Goal: Information Seeking & Learning: Learn about a topic

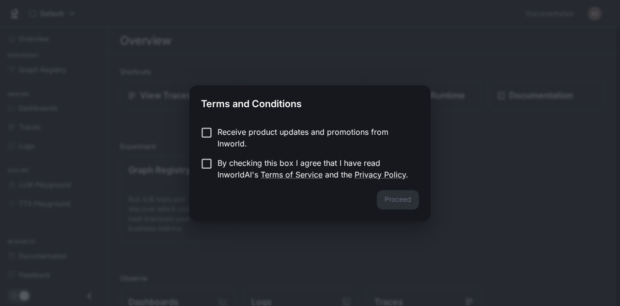
click at [227, 132] on p "Receive product updates and promotions from Inworld." at bounding box center [315, 137] width 194 height 23
click at [223, 163] on p "By checking this box I agree that I have read InworldAI's Terms of Service and …" at bounding box center [315, 168] width 194 height 23
click at [386, 205] on button "Proceed" at bounding box center [398, 199] width 42 height 19
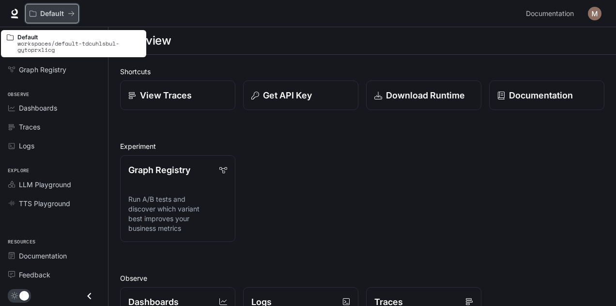
click at [49, 12] on p "Default" at bounding box center [52, 14] width 24 height 8
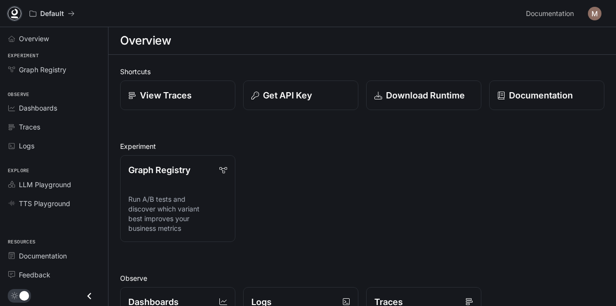
click at [15, 12] on icon at bounding box center [15, 14] width 10 height 10
click at [555, 11] on span "Documentation" at bounding box center [550, 14] width 48 height 12
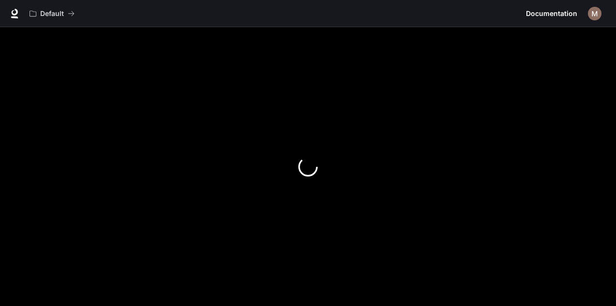
click at [598, 13] on img "button" at bounding box center [595, 14] width 14 height 14
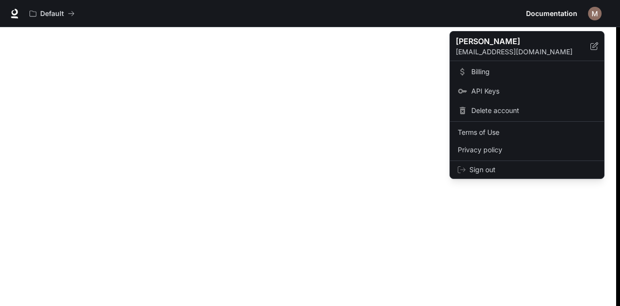
click at [321, 86] on div at bounding box center [310, 153] width 620 height 306
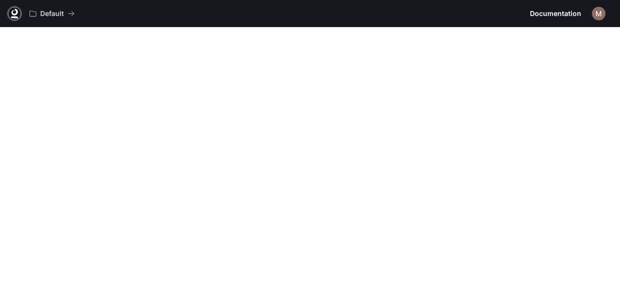
click at [12, 11] on icon at bounding box center [15, 12] width 6 height 7
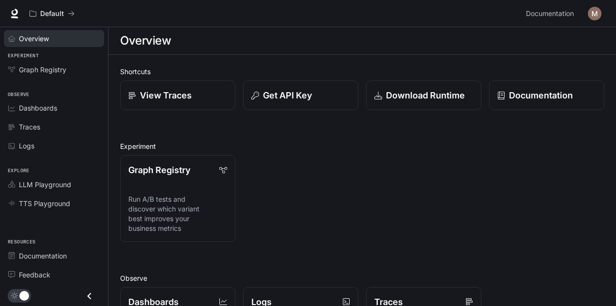
click at [32, 38] on span "Overview" at bounding box center [34, 38] width 30 height 10
click at [29, 40] on span "Overview" at bounding box center [34, 38] width 31 height 10
click at [16, 11] on icon at bounding box center [15, 12] width 6 height 7
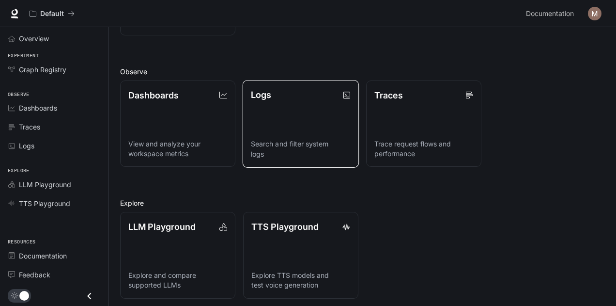
scroll to position [210, 0]
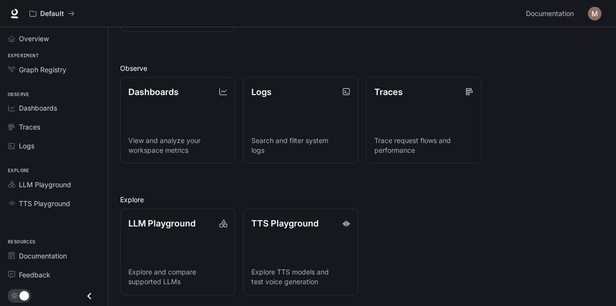
click at [598, 14] on img "button" at bounding box center [595, 14] width 14 height 14
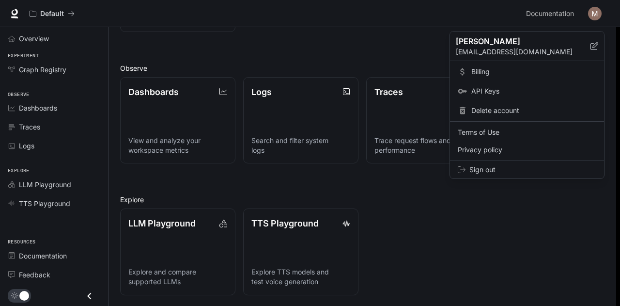
click at [509, 47] on p "mohamedgsaber10@gmail.com" at bounding box center [523, 52] width 135 height 10
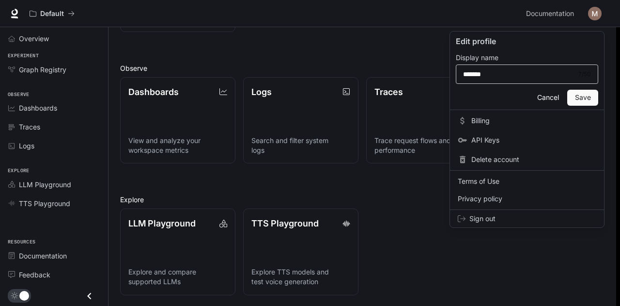
click at [486, 67] on div "******* 7 / 50 ​" at bounding box center [527, 73] width 142 height 19
click at [481, 54] on p "Display name" at bounding box center [477, 57] width 43 height 7
click at [476, 42] on p "Edit profile" at bounding box center [527, 41] width 142 height 12
click at [236, 35] on div at bounding box center [310, 153] width 620 height 306
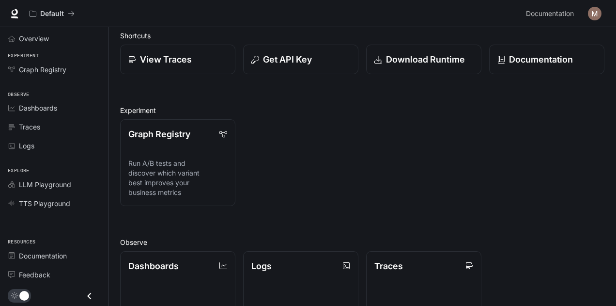
scroll to position [0, 0]
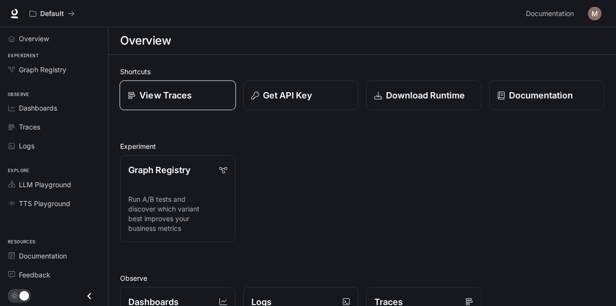
click at [174, 90] on p "View Traces" at bounding box center [166, 95] width 52 height 13
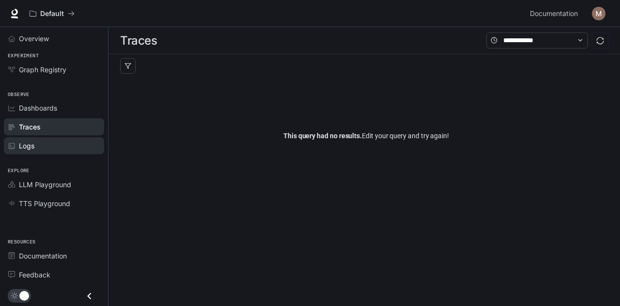
click at [22, 144] on span "Logs" at bounding box center [27, 146] width 16 height 10
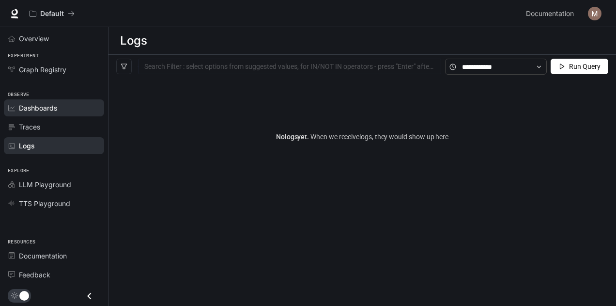
click at [44, 107] on span "Dashboards" at bounding box center [38, 108] width 38 height 10
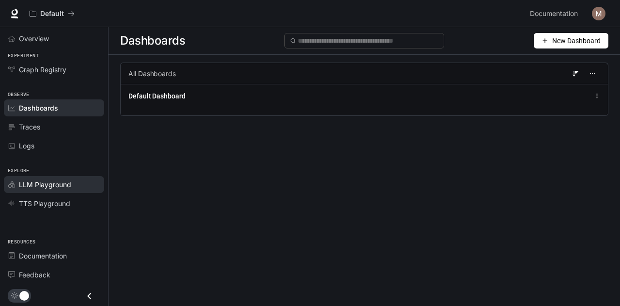
click at [53, 184] on span "LLM Playground" at bounding box center [45, 184] width 52 height 10
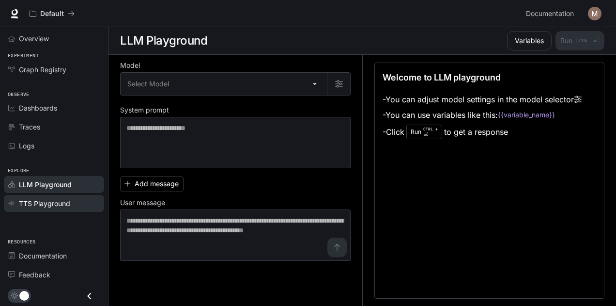
click at [49, 201] on span "TTS Playground" at bounding box center [44, 203] width 51 height 10
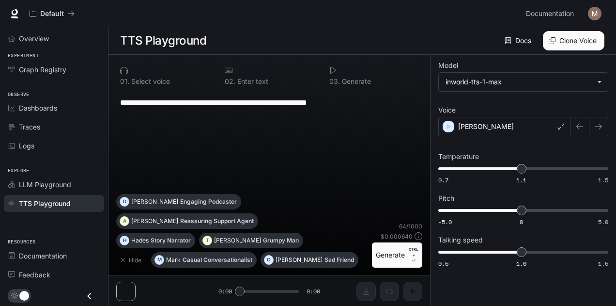
click at [92, 297] on icon "Close drawer" at bounding box center [89, 295] width 13 height 13
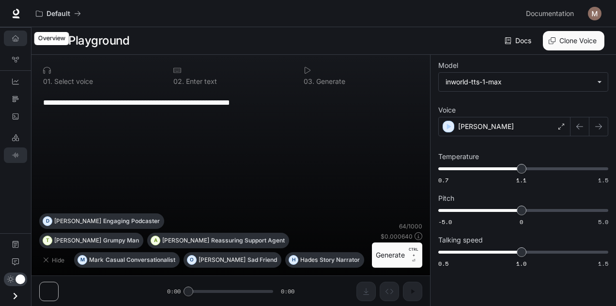
click at [19, 34] on link "Overview" at bounding box center [15, 39] width 23 height 16
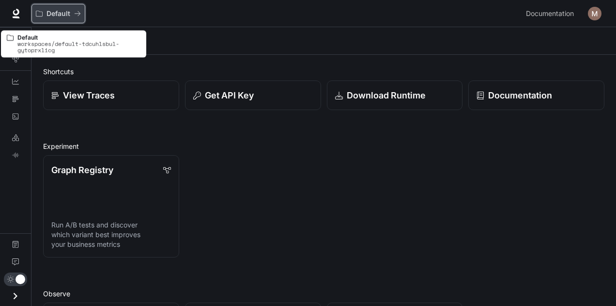
click at [47, 15] on p "Default" at bounding box center [59, 14] width 24 height 8
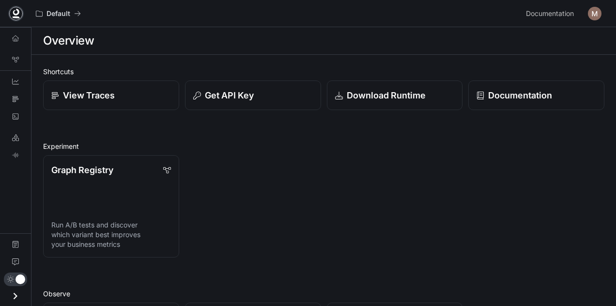
click at [18, 15] on icon at bounding box center [16, 14] width 10 height 10
click at [13, 36] on icon "Overview" at bounding box center [15, 38] width 7 height 7
click at [17, 83] on icon "Dashboards" at bounding box center [15, 81] width 7 height 7
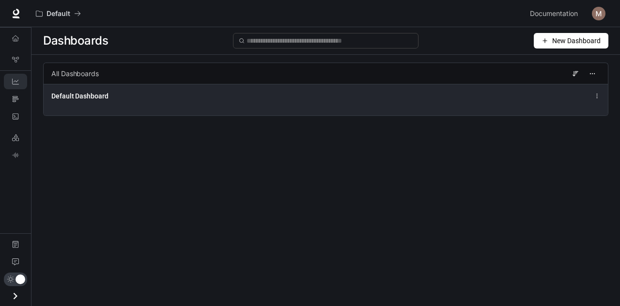
click at [596, 95] on icon at bounding box center [597, 96] width 6 height 7
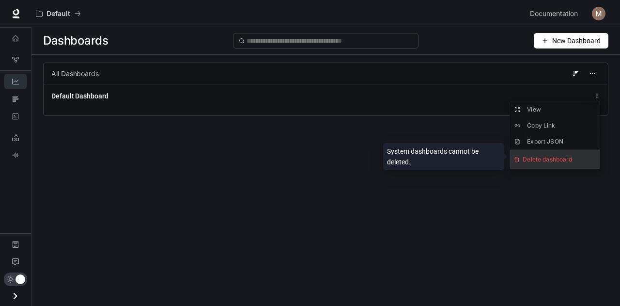
click at [550, 155] on span "Delete dashboard" at bounding box center [555, 159] width 90 height 19
click at [548, 157] on span "Delete dashboard" at bounding box center [555, 159] width 90 height 19
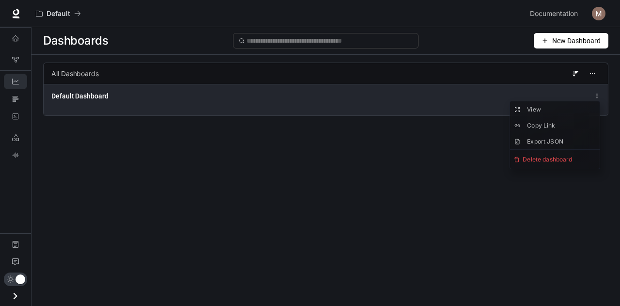
click at [225, 100] on div "Default Dashboard" at bounding box center [209, 96] width 316 height 10
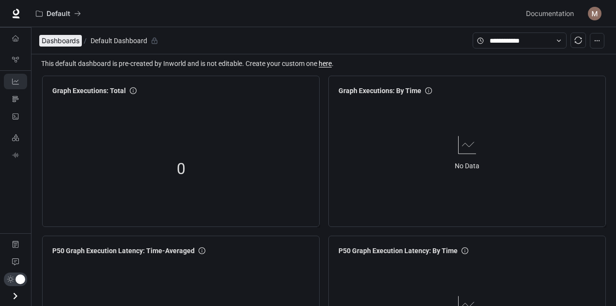
click at [69, 43] on span "Dashboards" at bounding box center [61, 41] width 38 height 12
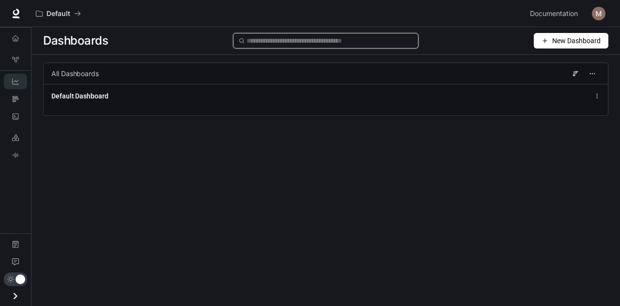
click at [344, 44] on input "text" at bounding box center [330, 40] width 167 height 11
click at [277, 40] on input "text" at bounding box center [330, 40] width 167 height 11
paste input "**********"
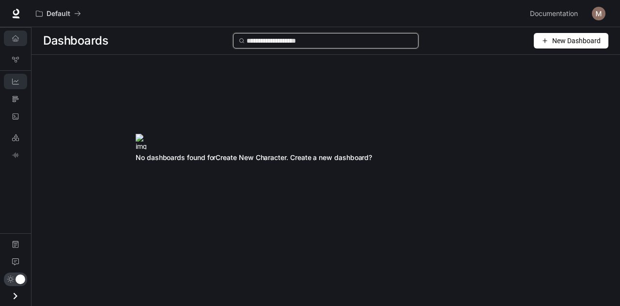
type input "**********"
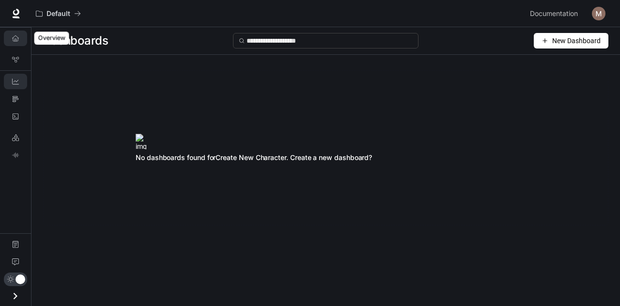
click at [14, 44] on link "Overview" at bounding box center [15, 39] width 23 height 16
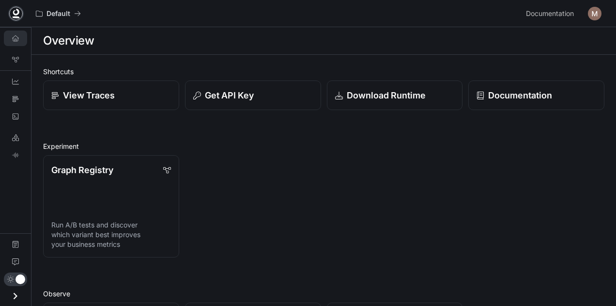
click at [12, 15] on icon at bounding box center [16, 14] width 10 height 10
click at [543, 2] on div "Default Documentation Documentation" at bounding box center [308, 13] width 616 height 27
click at [543, 11] on span "Documentation" at bounding box center [550, 14] width 48 height 12
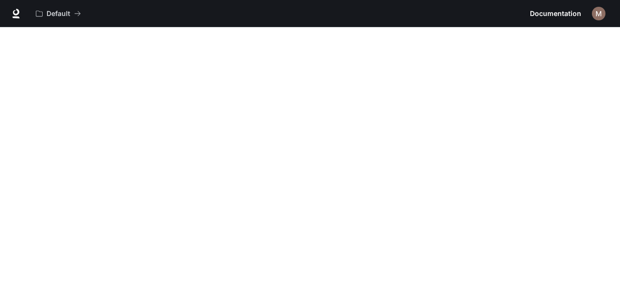
click at [538, 11] on span "Documentation" at bounding box center [555, 14] width 51 height 12
click at [547, 13] on span "Documentation" at bounding box center [555, 14] width 51 height 12
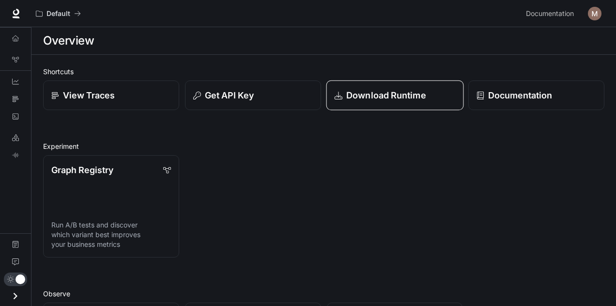
click at [392, 99] on p "Download Runtime" at bounding box center [386, 95] width 80 height 13
